Goal: Task Accomplishment & Management: Complete application form

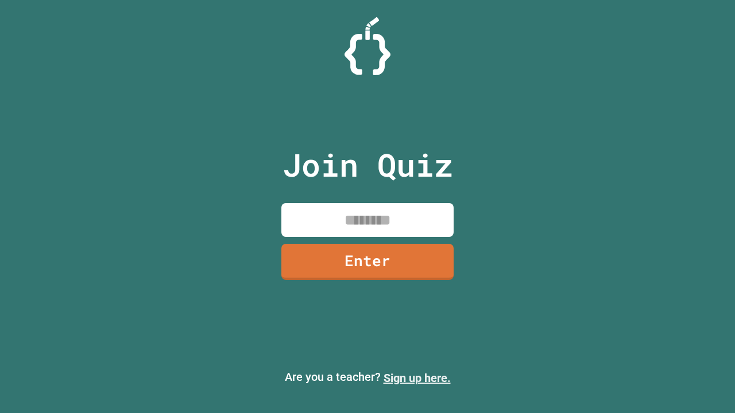
click at [417, 378] on link "Sign up here." at bounding box center [417, 379] width 67 height 14
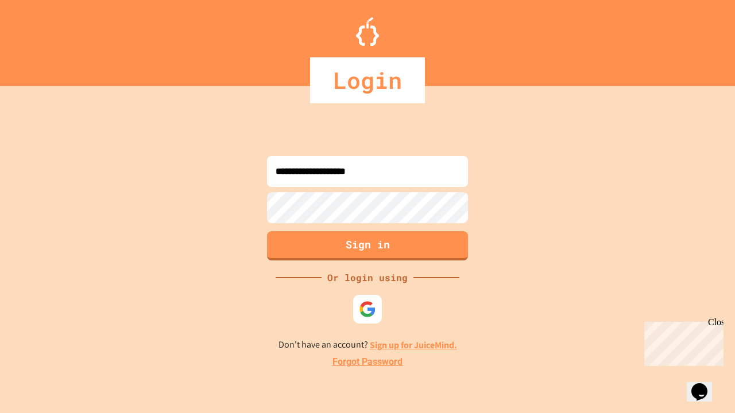
type input "**********"
